Goal: Information Seeking & Learning: Find specific page/section

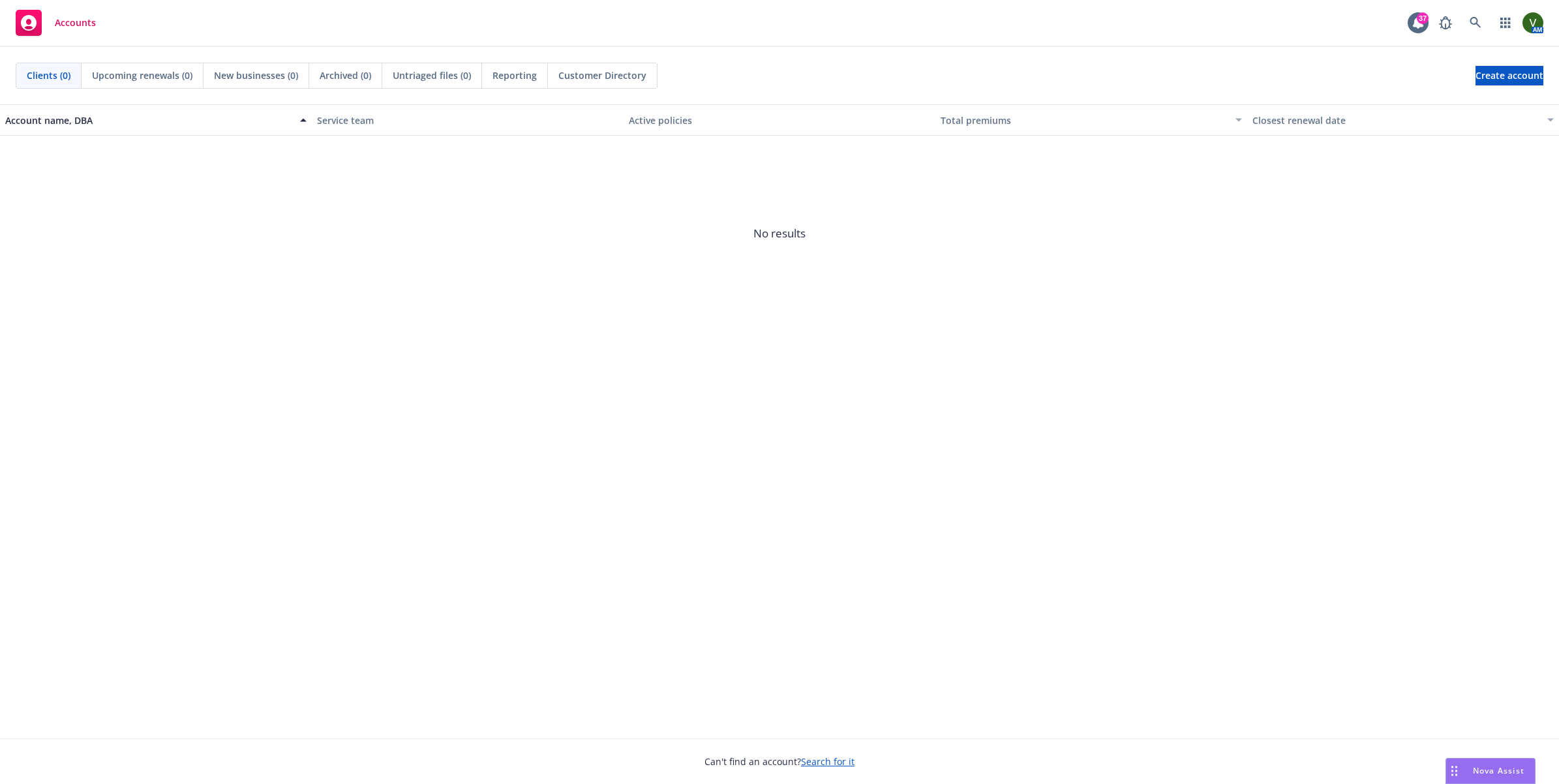
click at [1175, 282] on span "No results" at bounding box center [780, 233] width 1559 height 195
